Goal: Task Accomplishment & Management: Complete application form

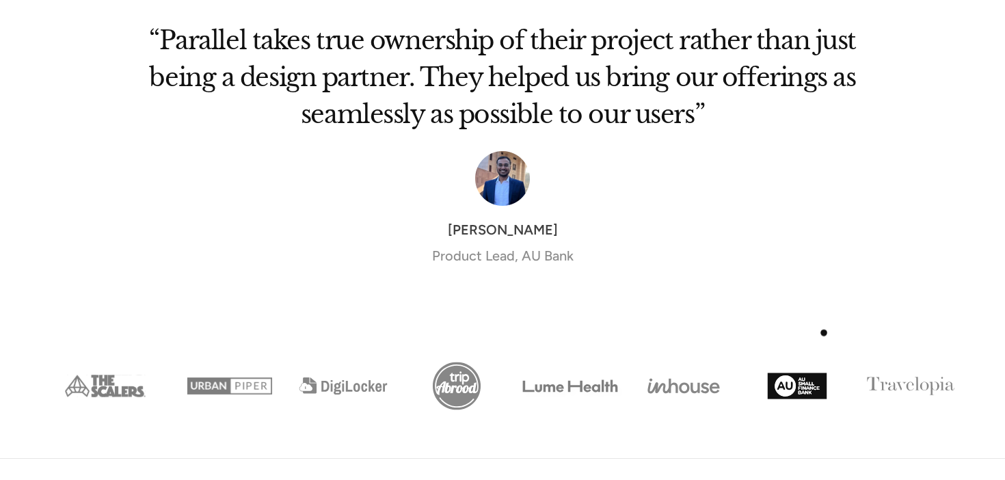
scroll to position [5591, 0]
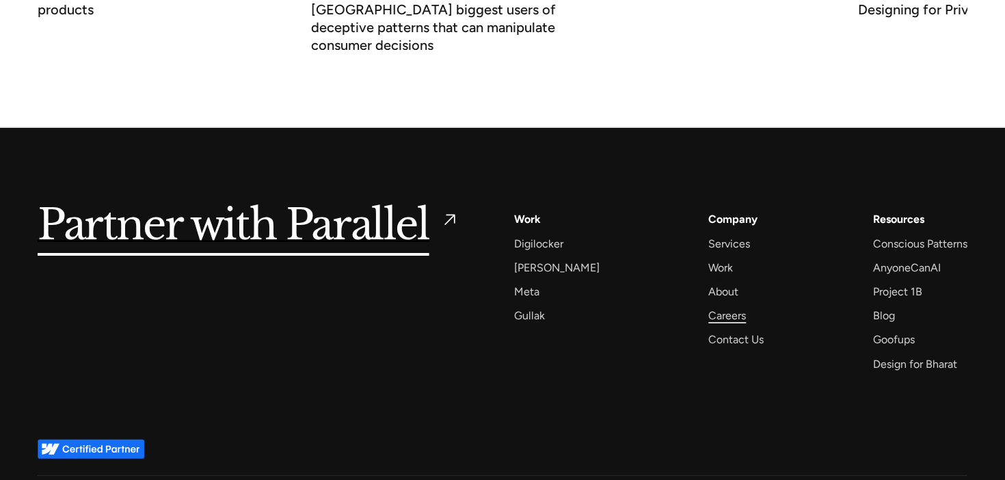
click at [717, 306] on div "Careers" at bounding box center [727, 315] width 38 height 18
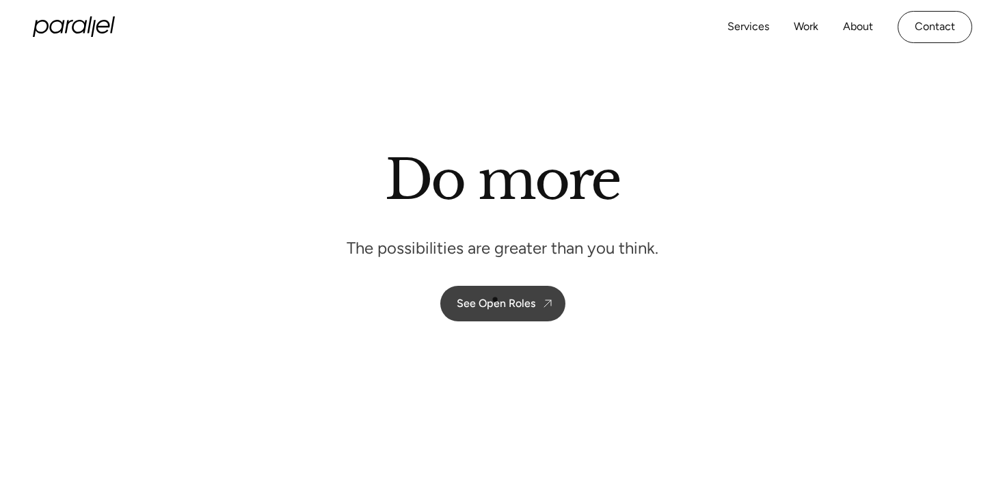
click at [496, 302] on div "See Open Roles" at bounding box center [496, 303] width 79 height 13
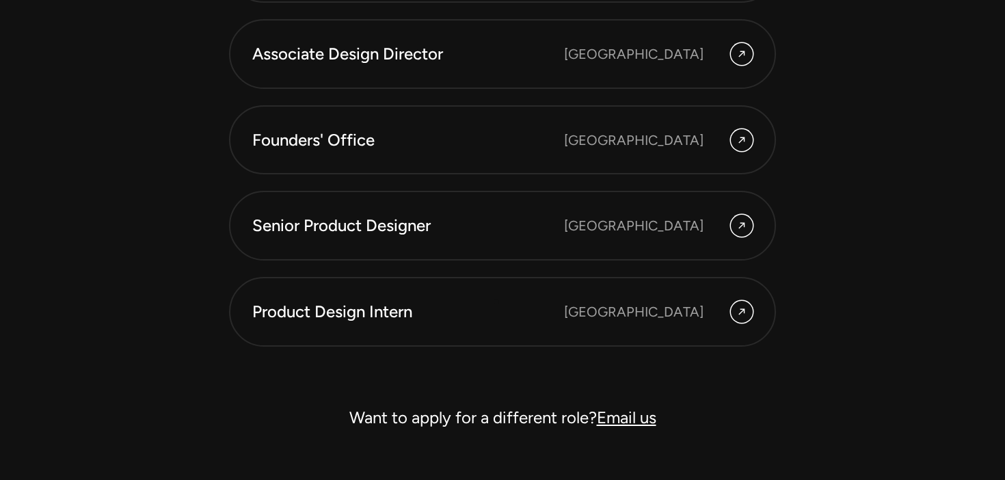
scroll to position [3868, 0]
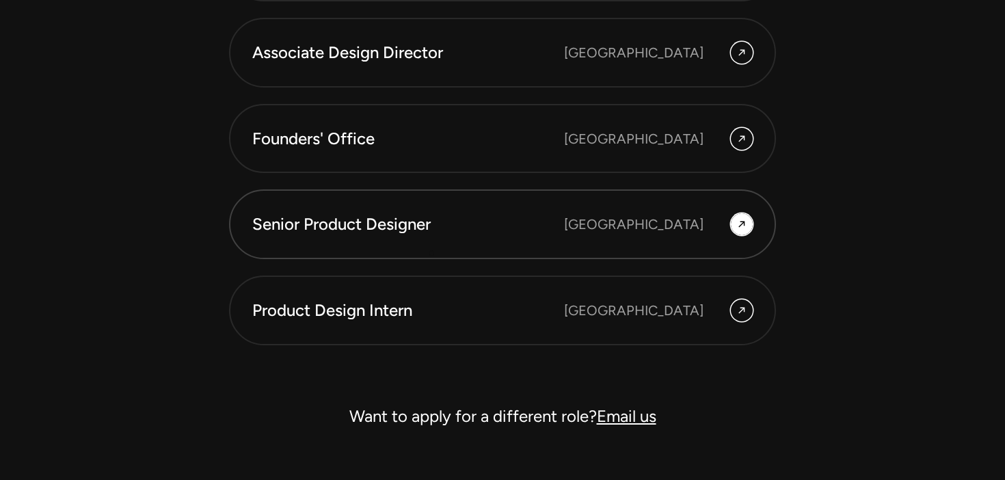
click at [413, 226] on div "Senior Product Designer" at bounding box center [408, 224] width 312 height 23
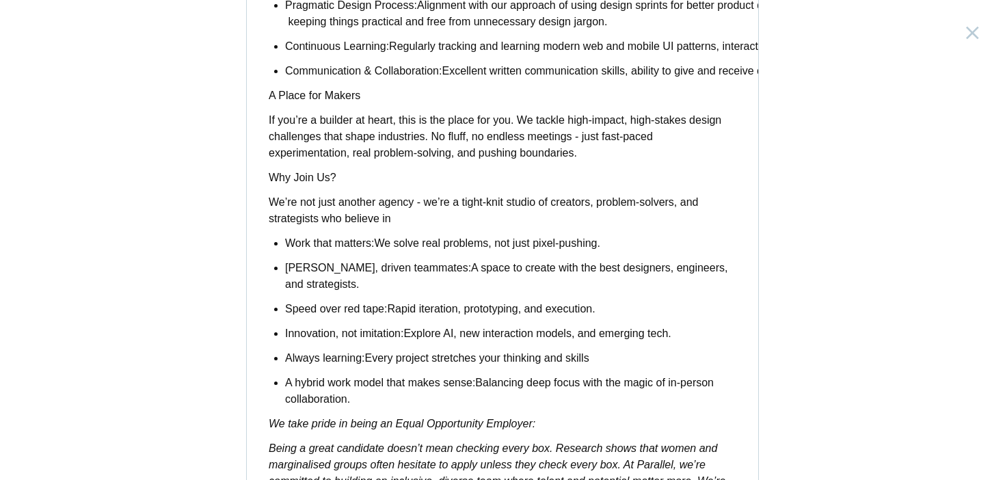
scroll to position [1155, 0]
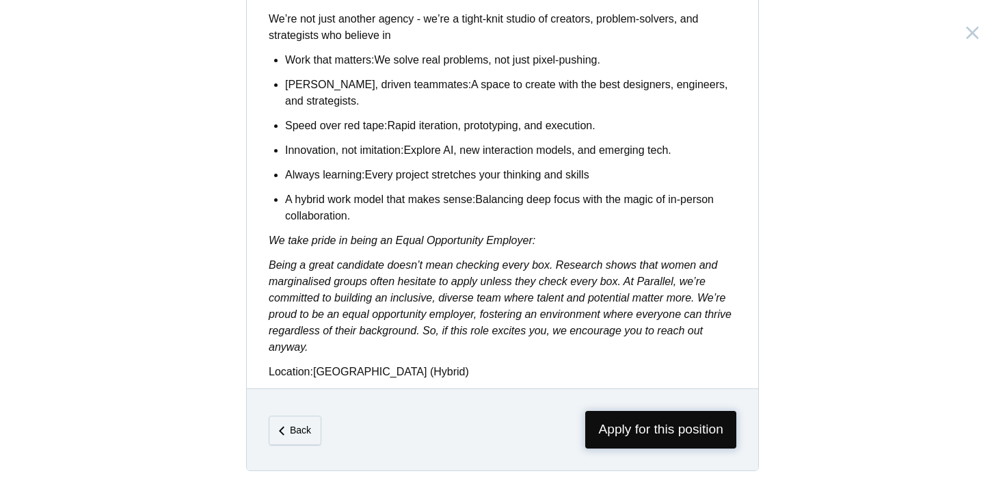
click at [656, 431] on span "Apply for this position" at bounding box center [660, 430] width 151 height 38
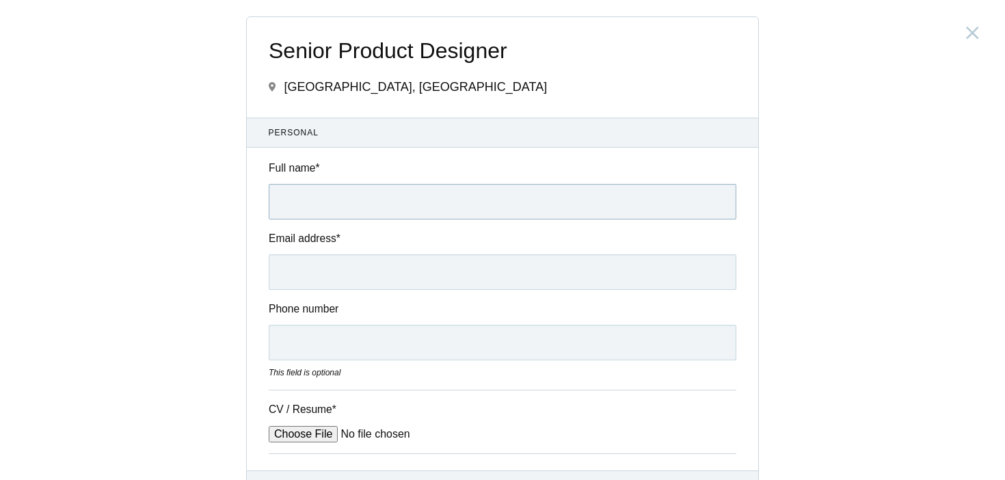
click at [325, 200] on input "Full name *" at bounding box center [503, 202] width 468 height 36
type input "Akshita Jain"
click at [321, 275] on input "Email address *" at bounding box center [503, 272] width 468 height 36
type input "akshitajain2405@gmail.com"
click at [306, 330] on input "Phone number" at bounding box center [503, 343] width 468 height 36
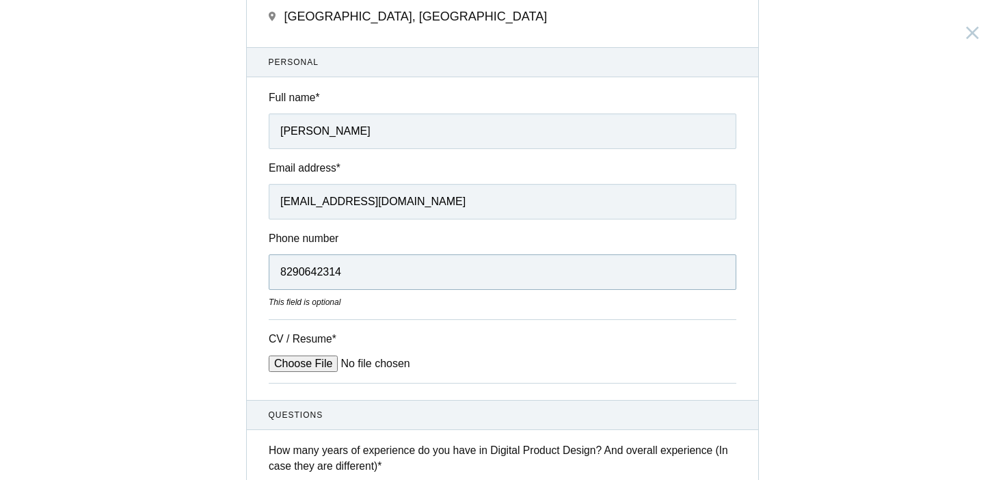
scroll to position [74, 0]
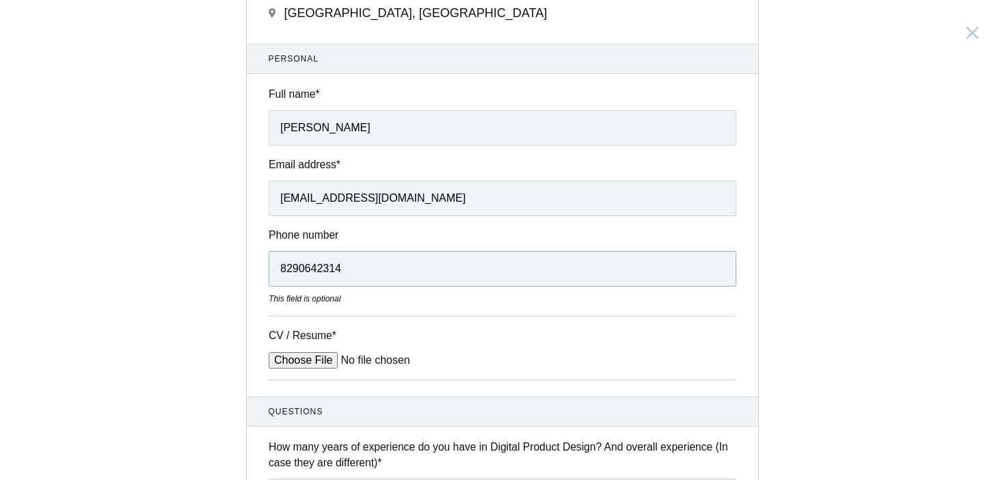
type input "8290642314"
click at [300, 366] on input "CV / Resume *" at bounding box center [372, 360] width 207 height 16
type input "C:\fakepath\Akshita Jain Resume.pdf"
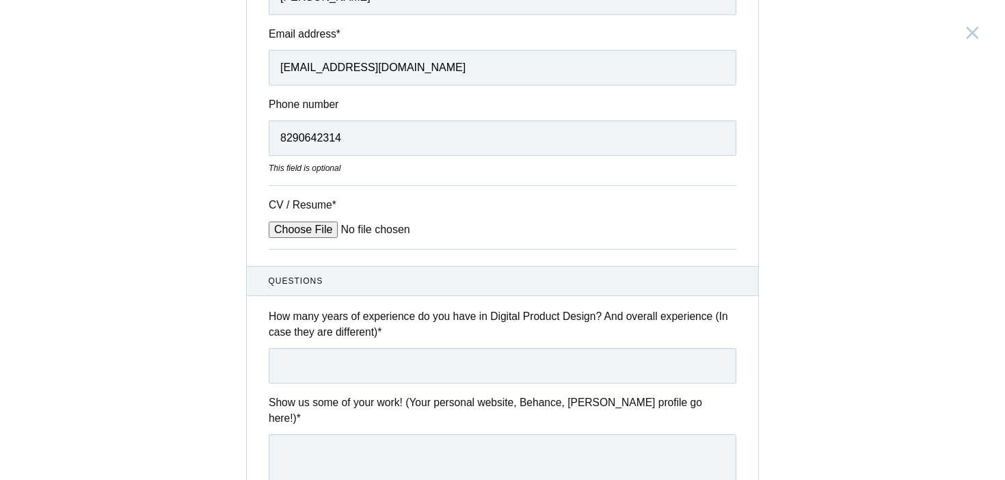
scroll to position [224, 0]
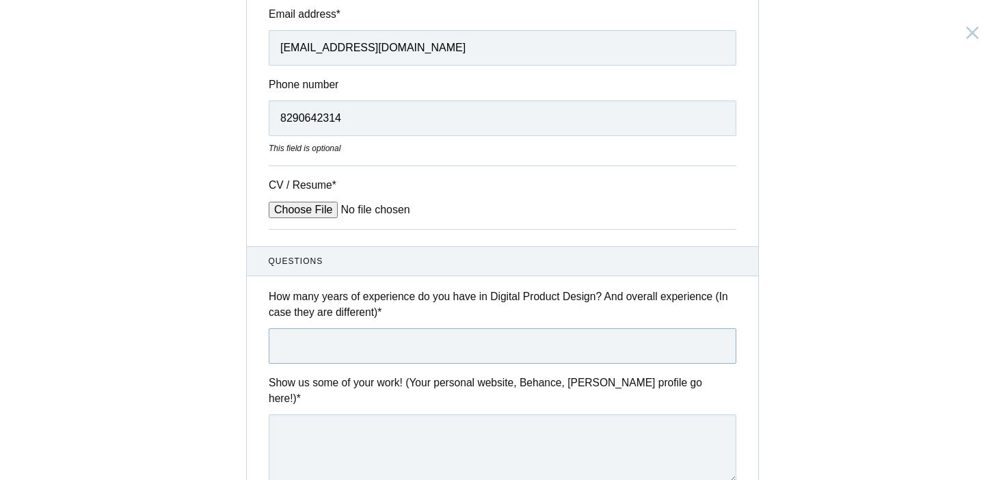
click at [462, 347] on input "text" at bounding box center [503, 346] width 468 height 36
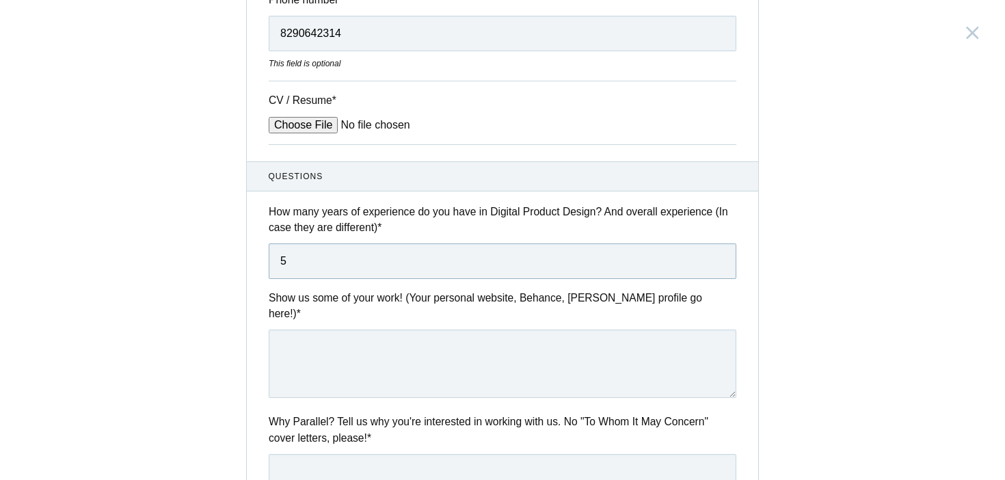
type input "5"
click at [440, 358] on textarea at bounding box center [503, 364] width 468 height 68
paste textarea "https://www.behance.net/akshitajain2405"
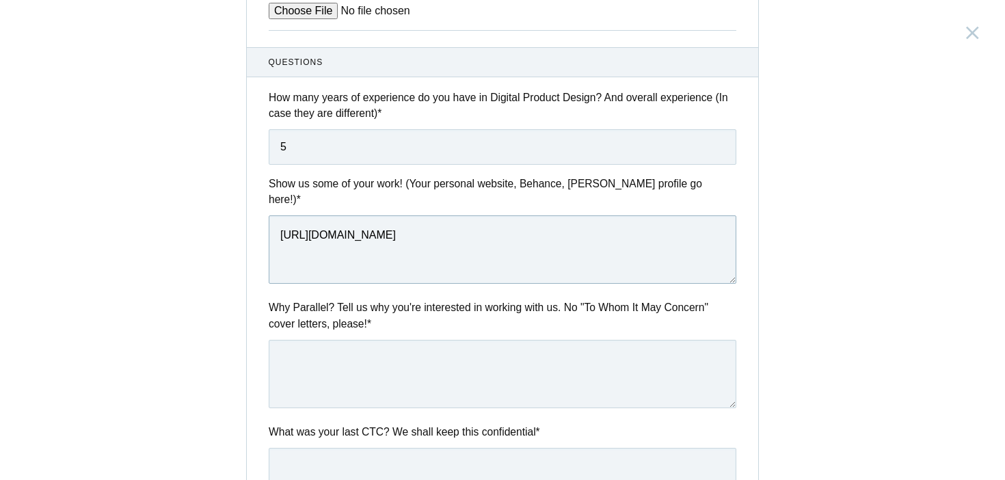
scroll to position [426, 0]
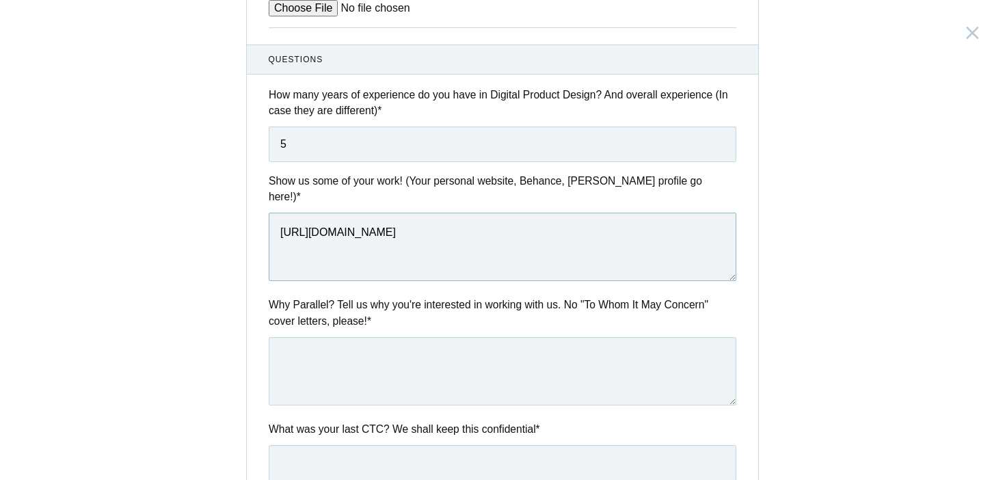
type textarea "https://www.behance.net/akshitajain2405"
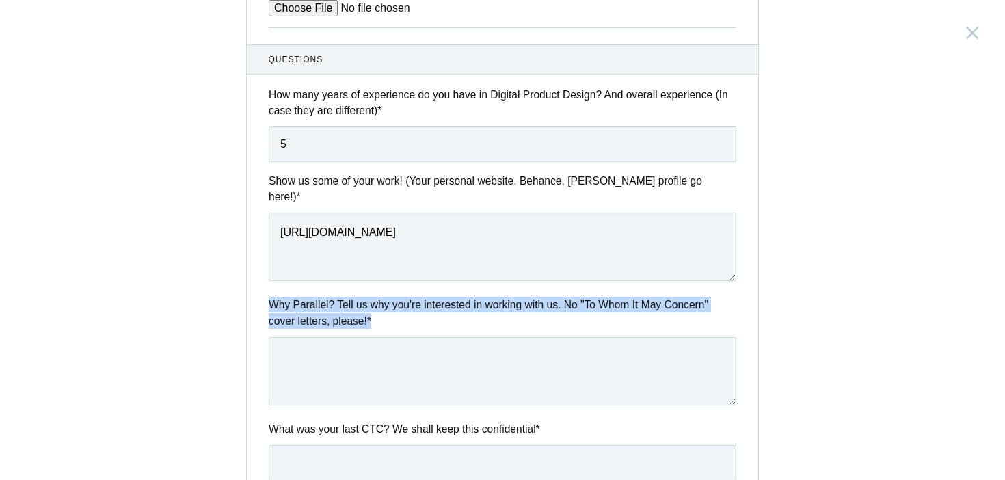
drag, startPoint x: 271, startPoint y: 291, endPoint x: 382, endPoint y: 315, distance: 113.5
click at [382, 315] on label "Why Parallel? Tell us why you're interested in working with us. No "To Whom It …" at bounding box center [503, 313] width 468 height 32
copy label "Why Parallel? Tell us why you're interested in working with us. No "To Whom It …"
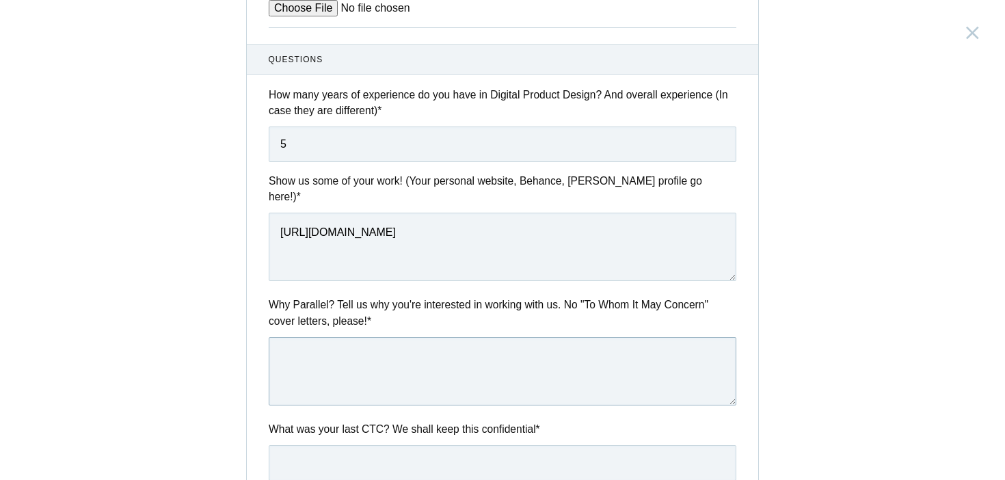
click at [317, 363] on textarea at bounding box center [503, 371] width 468 height 68
paste textarea "I’m excited about Parallel because your focus on simplifying complex workflows …"
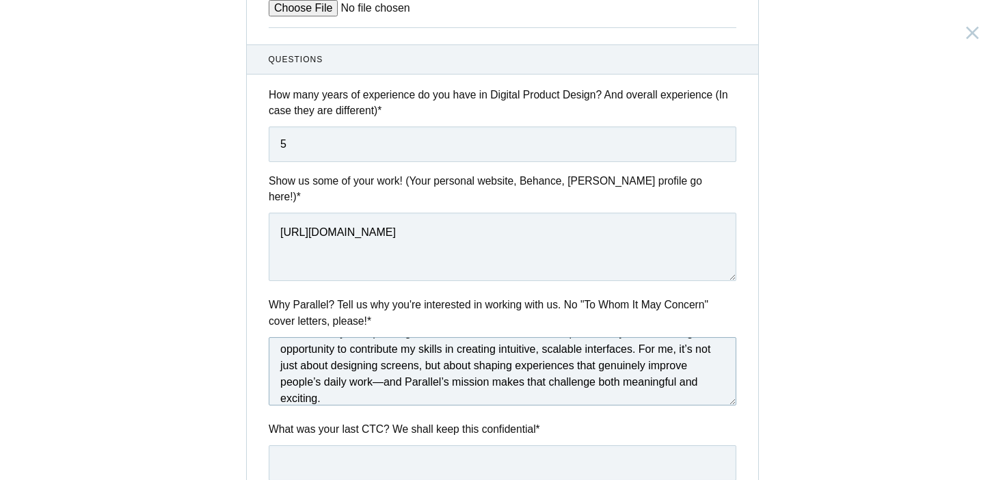
scroll to position [70, 0]
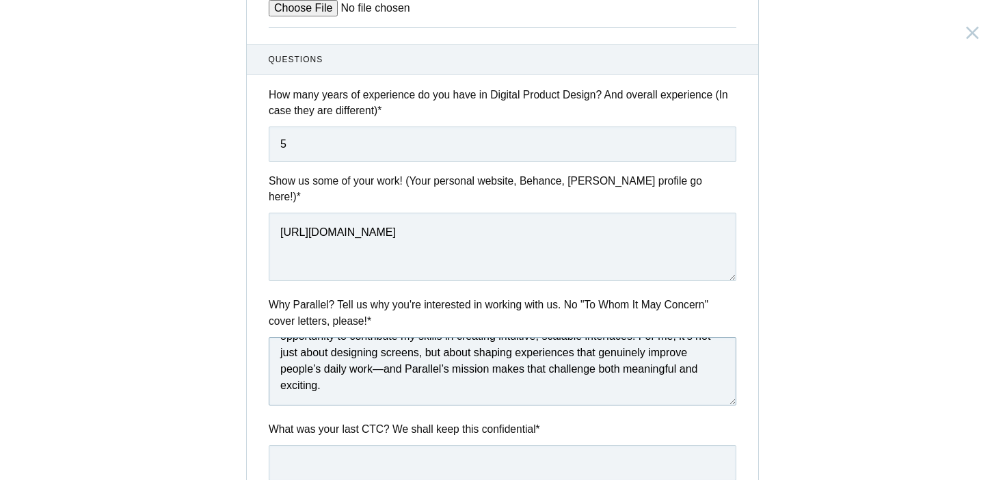
type textarea "I’m excited about Parallel because your focus on simplifying complex workflows …"
click at [301, 445] on input "text" at bounding box center [503, 463] width 468 height 36
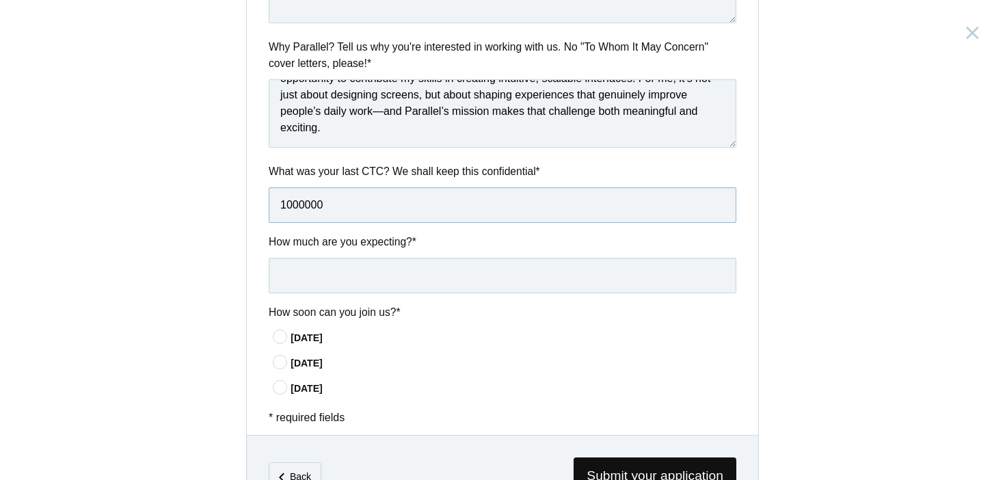
scroll to position [726, 0]
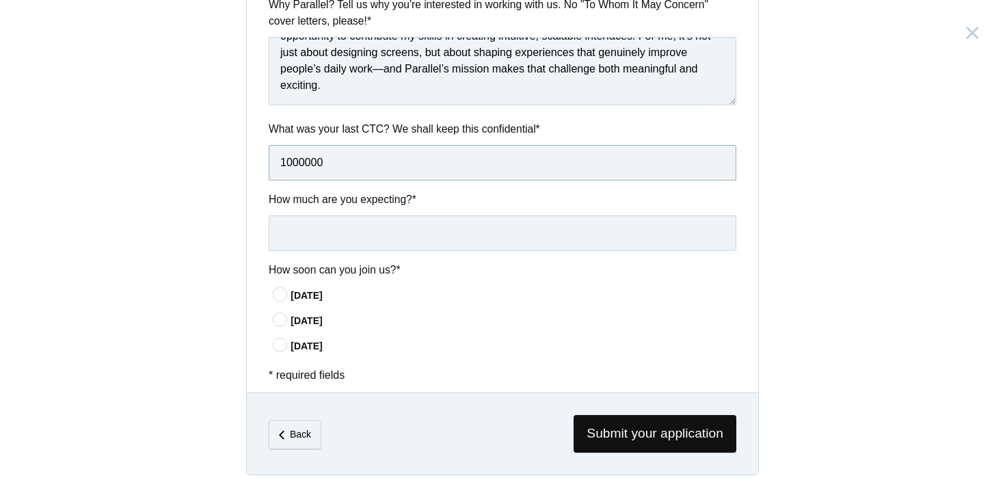
type input "1000000"
click at [379, 219] on input "text" at bounding box center [503, 233] width 468 height 36
type input "1500000"
click at [288, 290] on icon at bounding box center [280, 294] width 25 height 9
click at [0, 0] on input"] "In 15 days" at bounding box center [0, 0] width 0 height 0
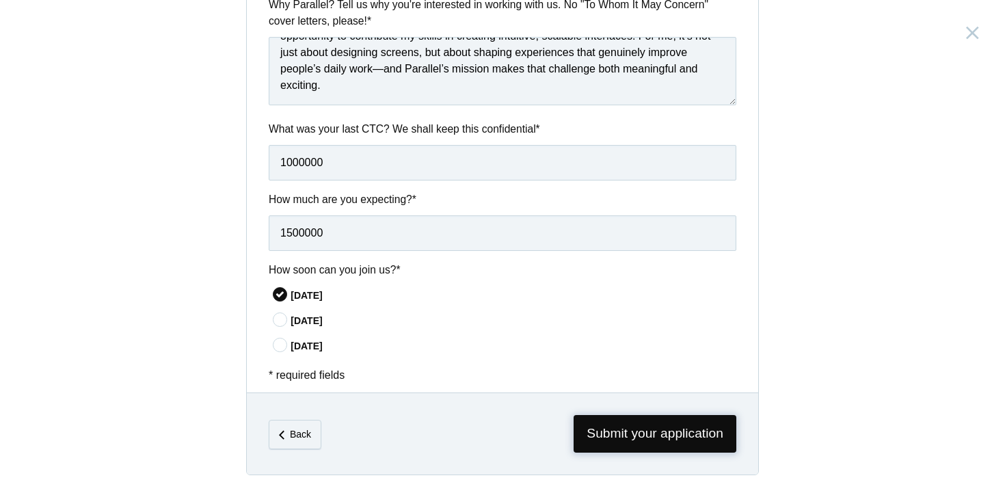
click at [617, 424] on span "Submit your application" at bounding box center [655, 434] width 163 height 38
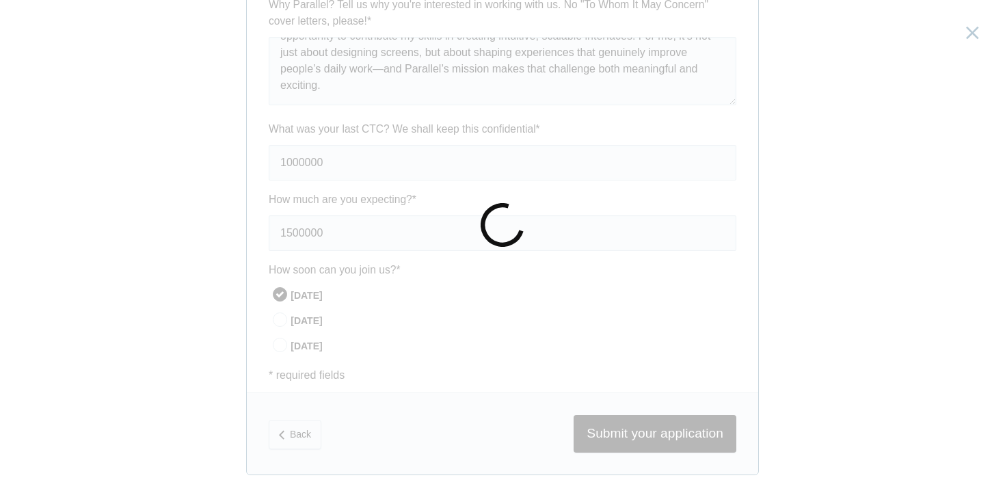
scroll to position [0, 0]
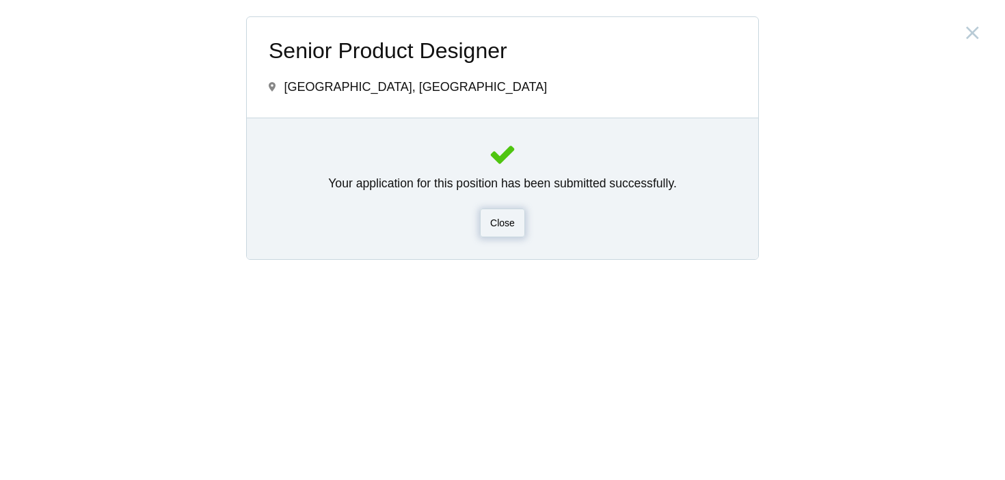
click at [509, 228] on div "Close" at bounding box center [502, 223] width 45 height 29
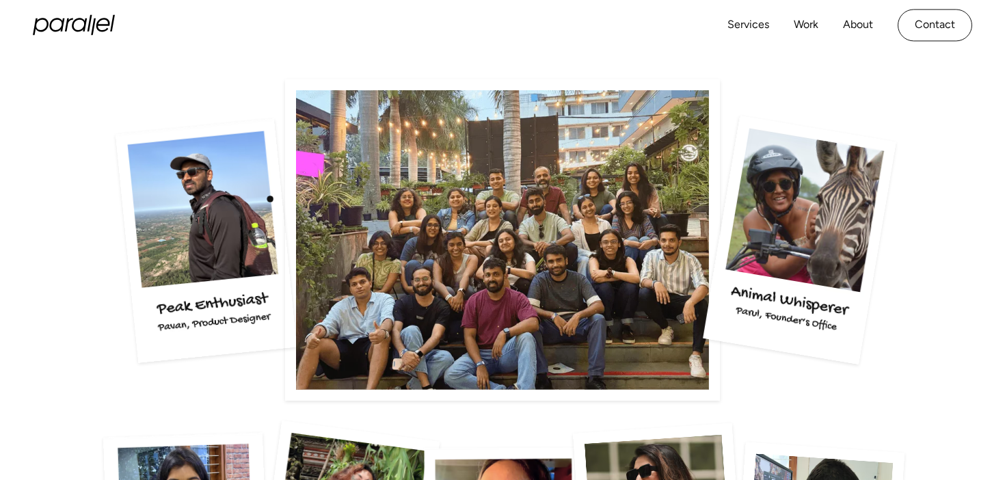
scroll to position [2244, 0]
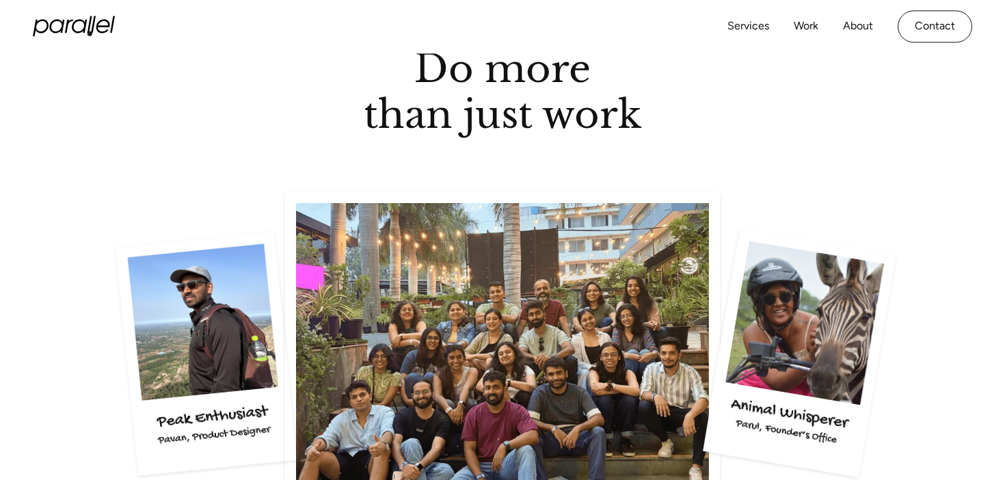
click at [86, 25] on icon "home" at bounding box center [74, 26] width 82 height 21
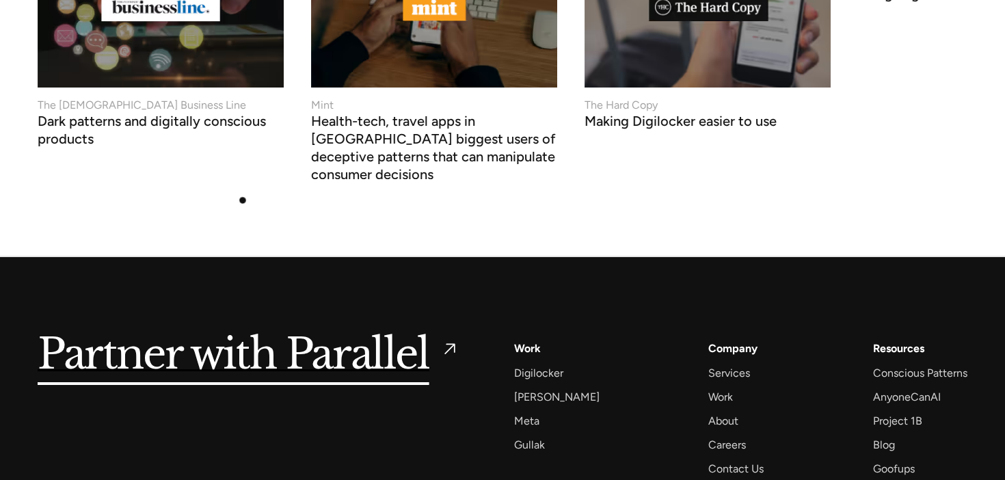
scroll to position [5591, 0]
